Goal: Task Accomplishment & Management: Use online tool/utility

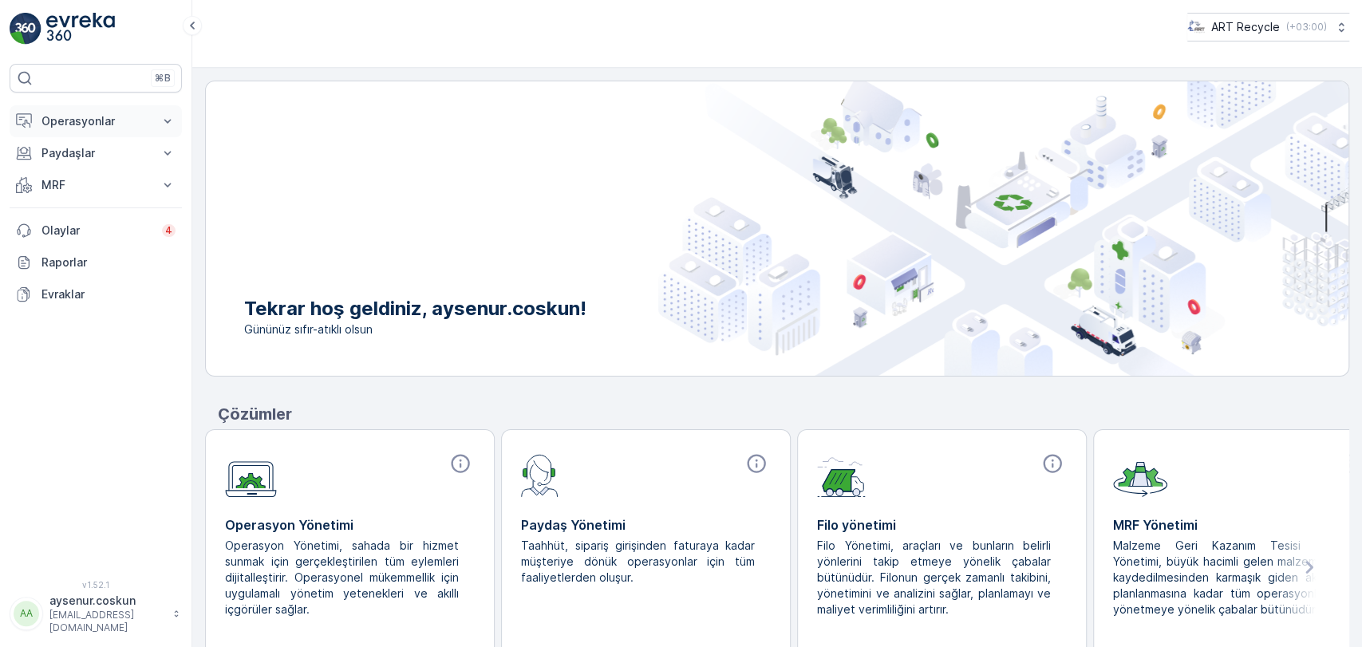
click at [120, 116] on p "Operasyonlar" at bounding box center [95, 121] width 108 height 16
click at [120, 183] on link "Rotalar & Görevler" at bounding box center [108, 193] width 148 height 22
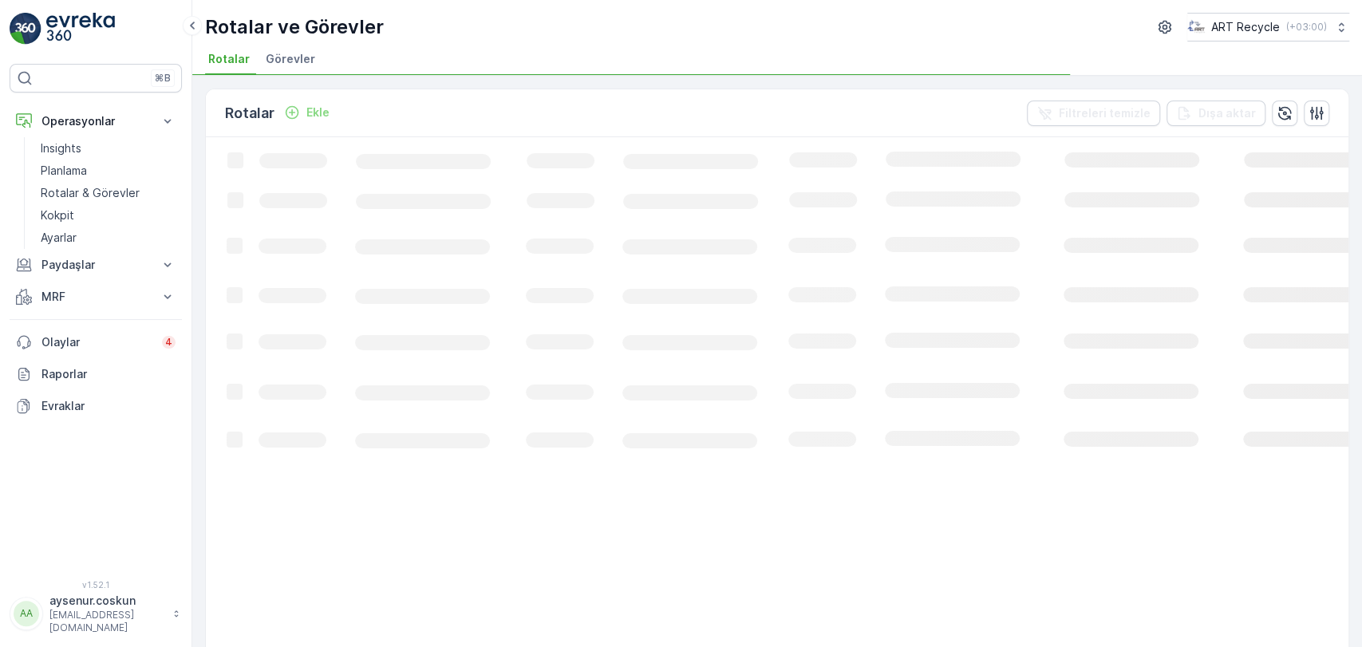
click at [294, 60] on span "Görevler" at bounding box center [290, 59] width 49 height 16
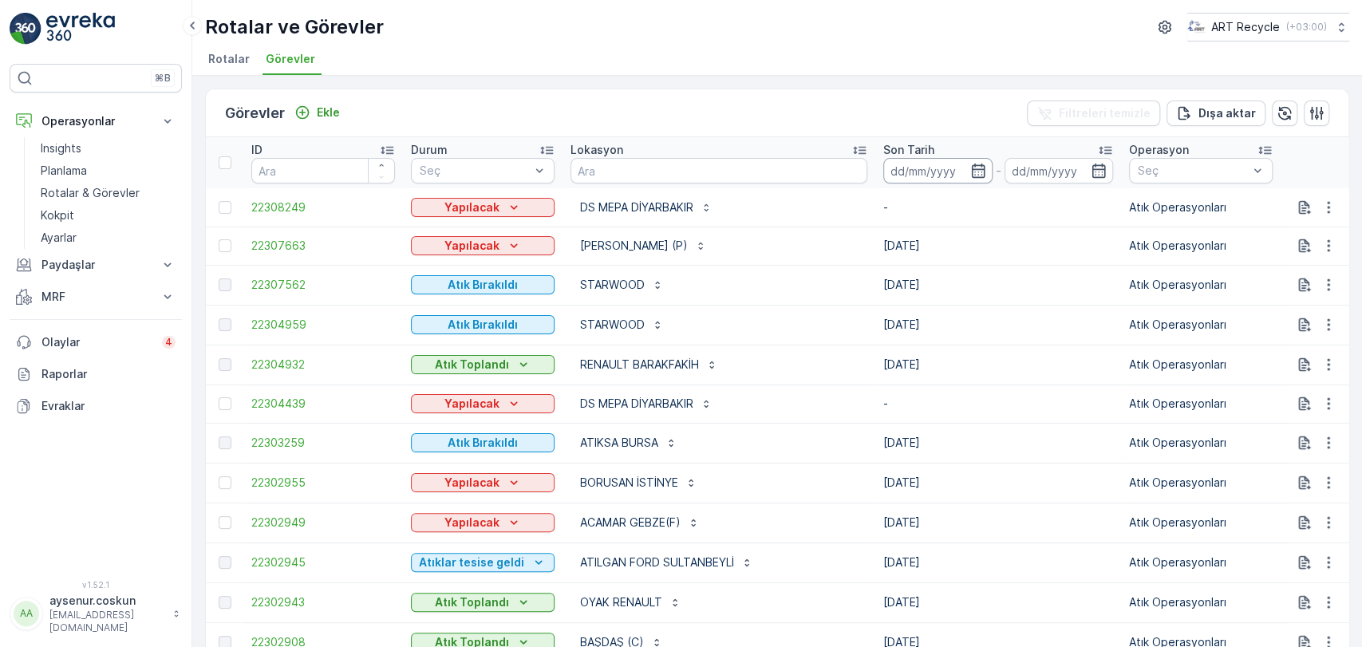
click at [883, 166] on input at bounding box center [937, 171] width 109 height 26
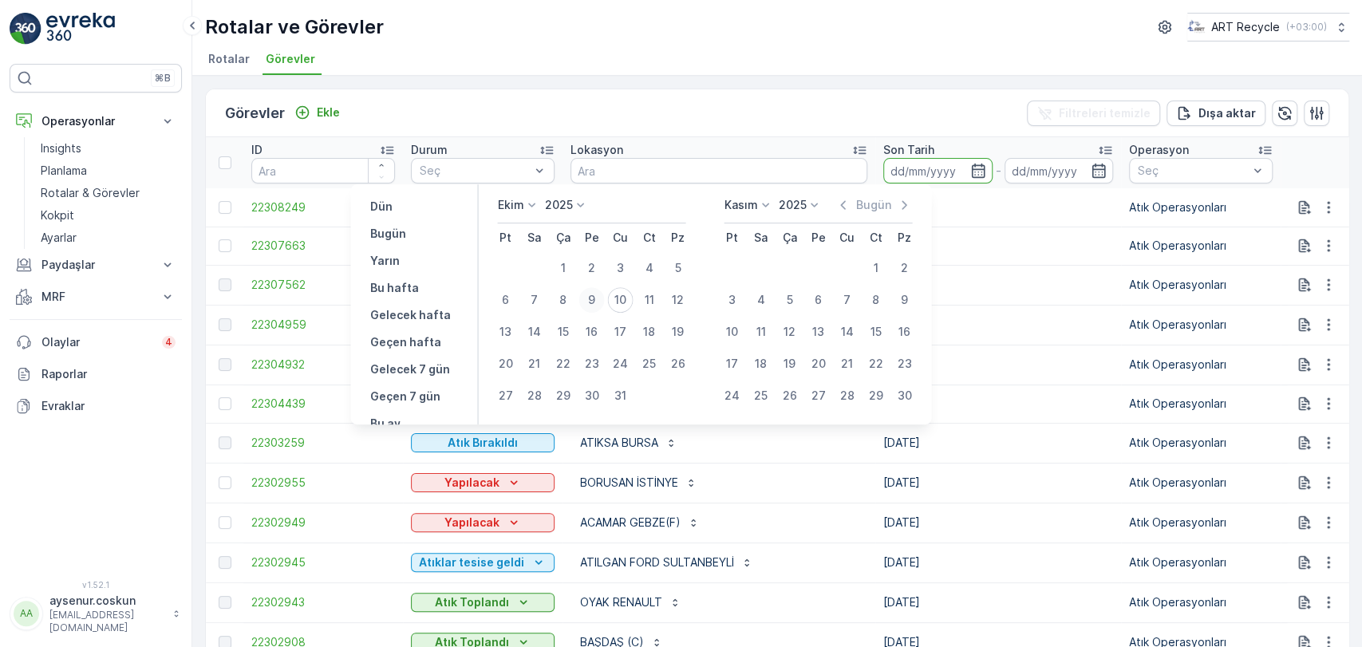
click at [584, 295] on div "9" at bounding box center [591, 300] width 26 height 26
type input "09.10.2025"
click at [584, 295] on div "9" at bounding box center [591, 300] width 26 height 26
type input "09.10.2025"
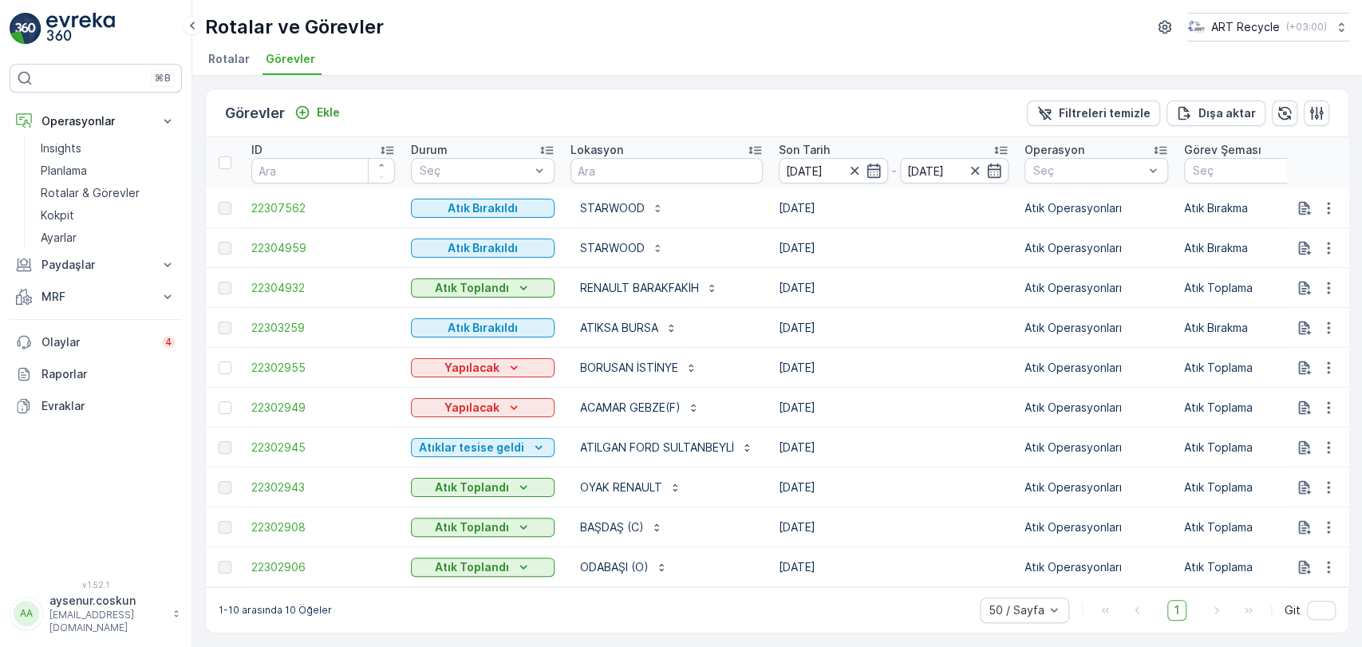
scroll to position [12, 0]
click at [1200, 105] on p "Dışa aktar" at bounding box center [1226, 113] width 57 height 16
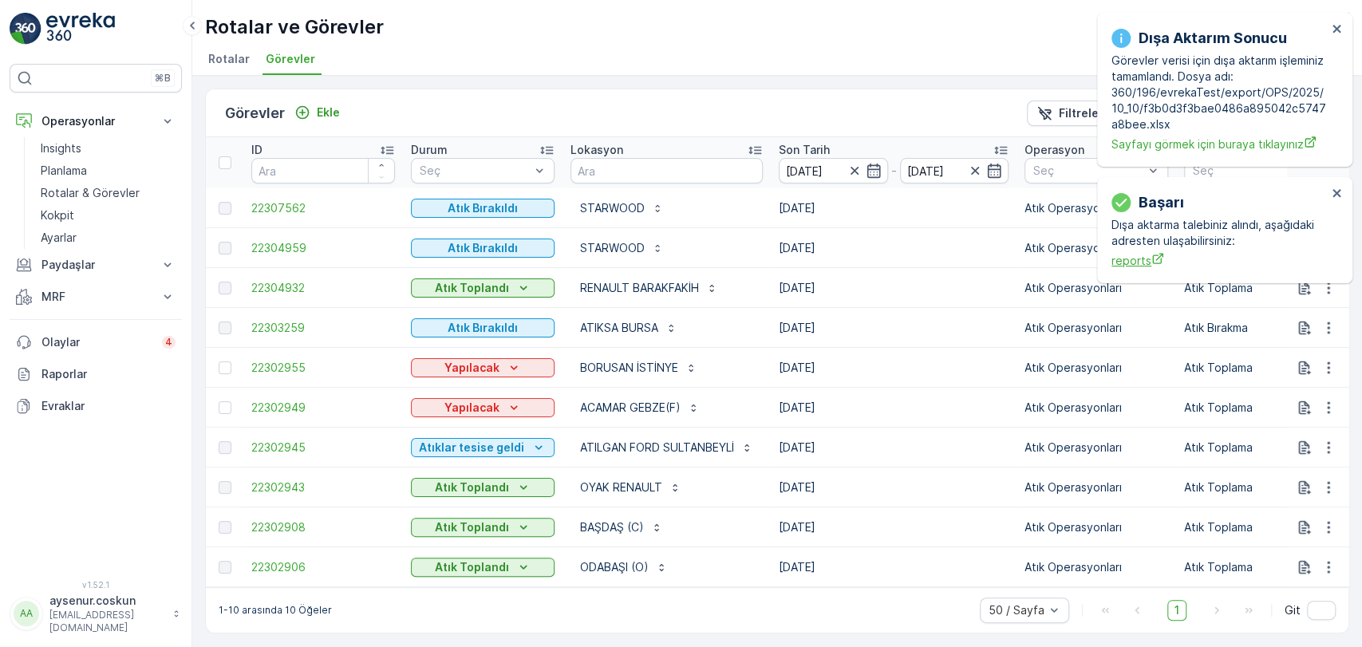
click at [1127, 265] on span "reports" at bounding box center [1218, 260] width 215 height 17
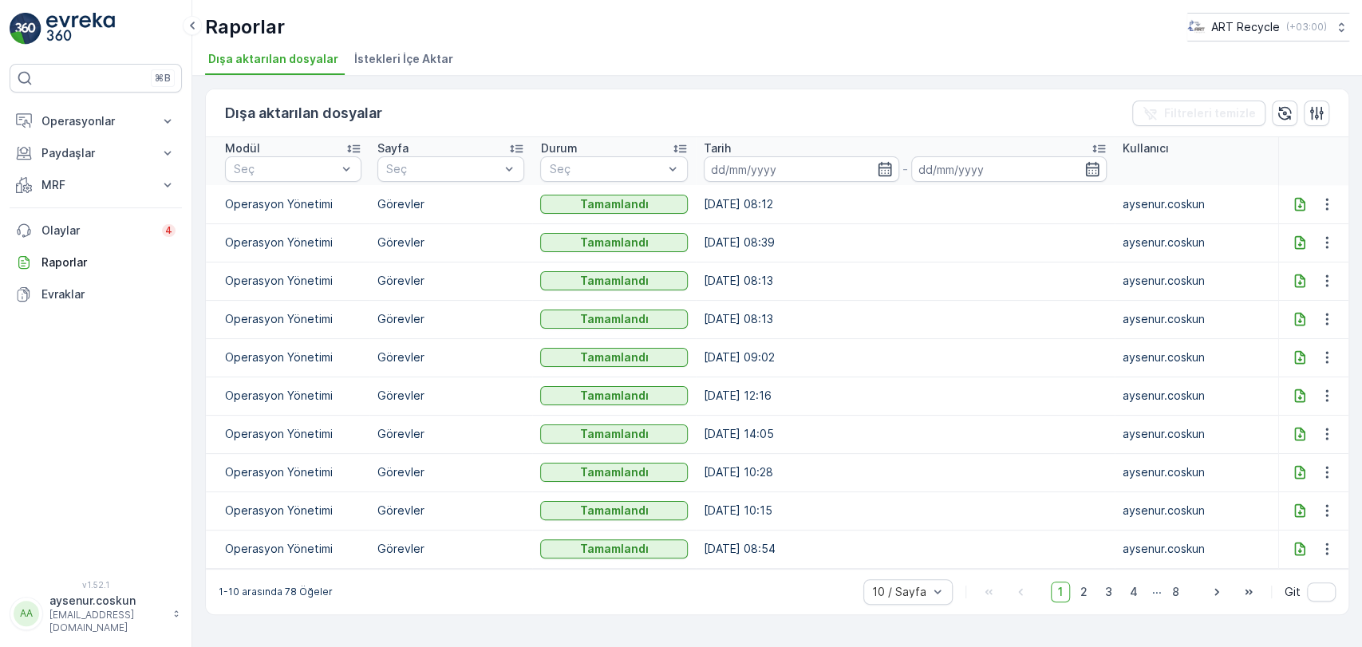
click at [1298, 203] on icon at bounding box center [1299, 204] width 10 height 14
click at [160, 133] on button "Operasyonlar" at bounding box center [96, 121] width 172 height 32
click at [147, 155] on link "Insights" at bounding box center [108, 148] width 148 height 22
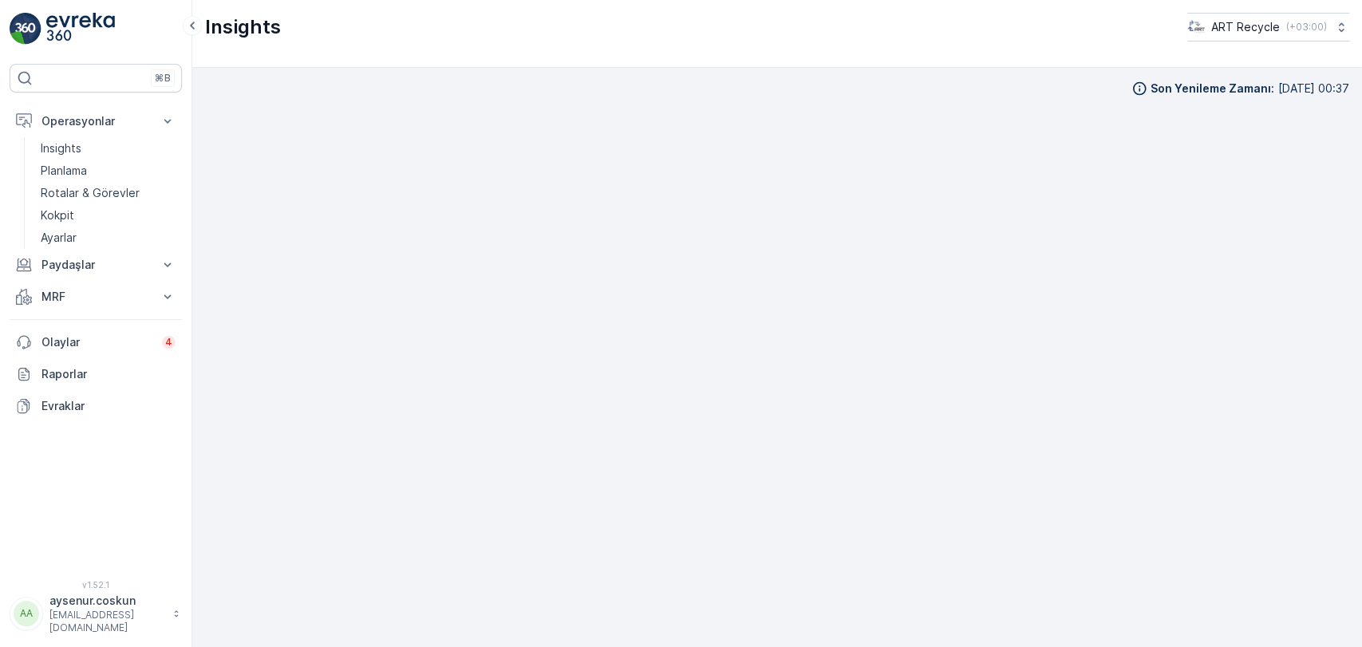
scroll to position [15, 0]
